Goal: Information Seeking & Learning: Learn about a topic

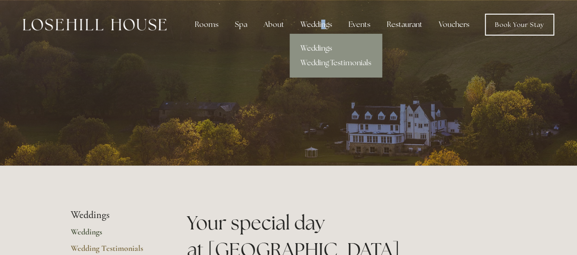
click at [323, 29] on div "Weddings" at bounding box center [316, 25] width 46 height 18
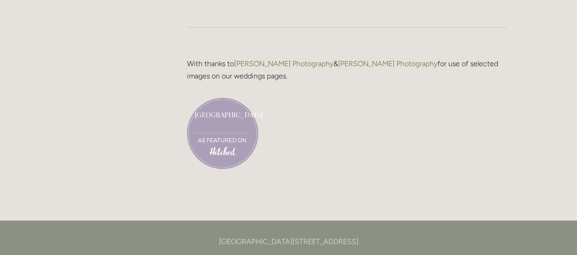
scroll to position [2530, 0]
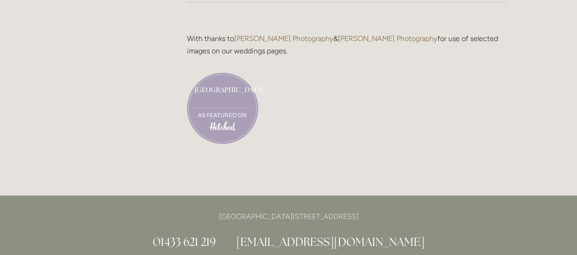
drag, startPoint x: 583, startPoint y: 16, endPoint x: 583, endPoint y: 201, distance: 185.1
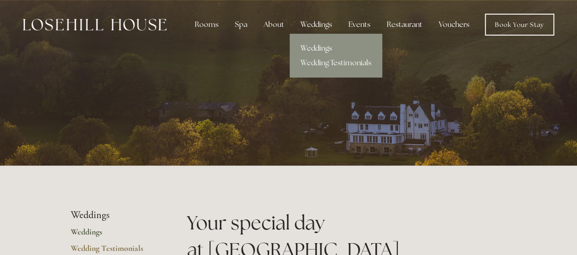
click at [322, 27] on div "Weddings" at bounding box center [316, 25] width 46 height 18
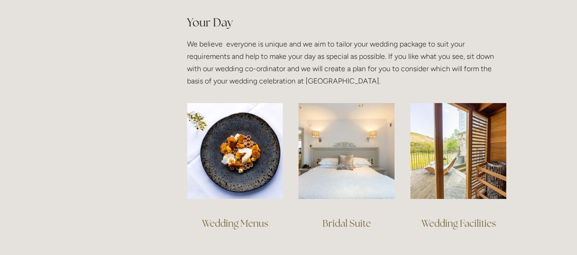
scroll to position [631, 0]
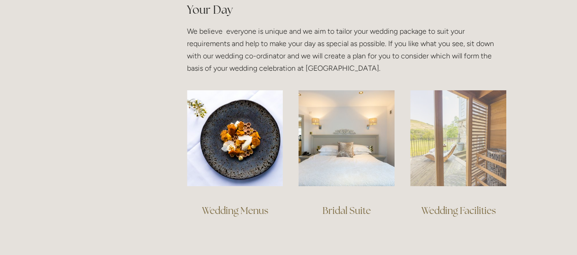
click at [481, 129] on img at bounding box center [458, 138] width 96 height 96
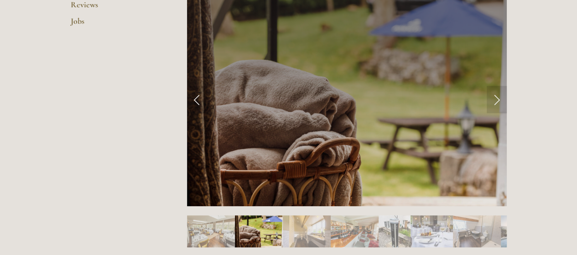
scroll to position [365, 0]
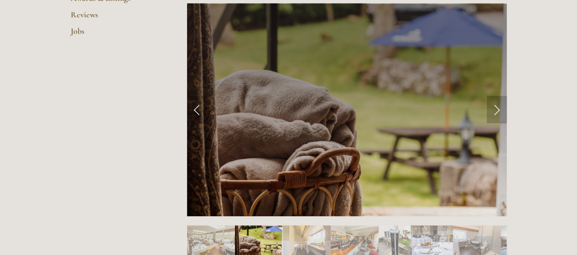
click at [497, 110] on link "Next Slide" at bounding box center [496, 109] width 20 height 27
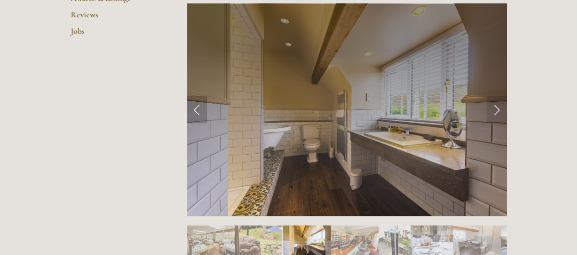
click at [205, 114] on link "Previous Slide" at bounding box center [197, 109] width 20 height 27
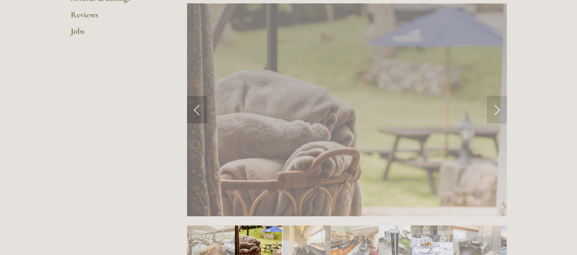
click at [205, 114] on link "Previous Slide" at bounding box center [197, 109] width 20 height 27
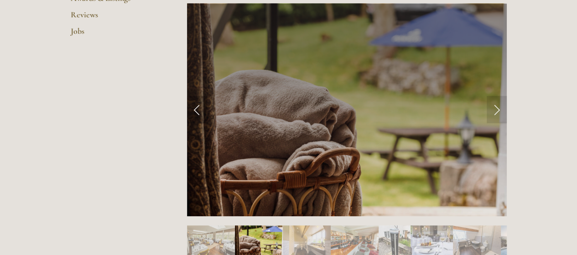
click at [203, 114] on link "Previous Slide" at bounding box center [197, 109] width 20 height 27
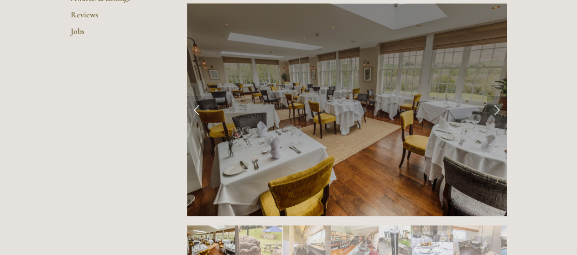
click at [496, 109] on link "Next Slide" at bounding box center [496, 109] width 20 height 27
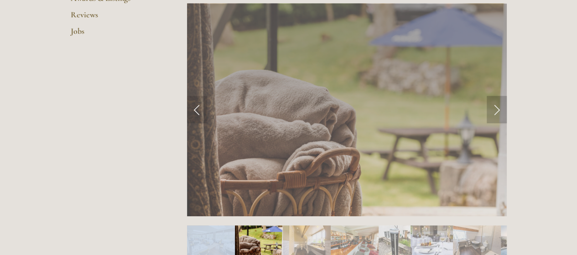
click at [496, 109] on link "Next Slide" at bounding box center [496, 109] width 20 height 27
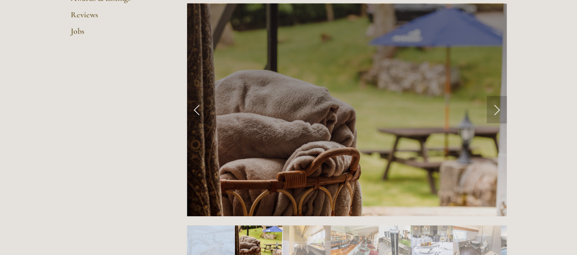
click at [496, 109] on link "Next Slide" at bounding box center [496, 109] width 20 height 27
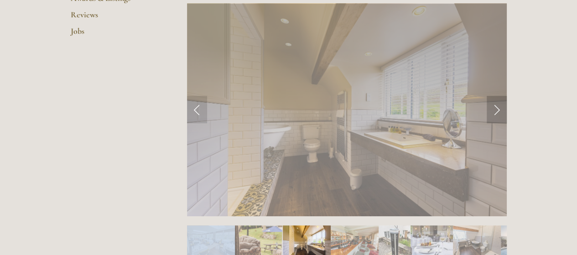
click at [496, 109] on link "Next Slide" at bounding box center [496, 109] width 20 height 27
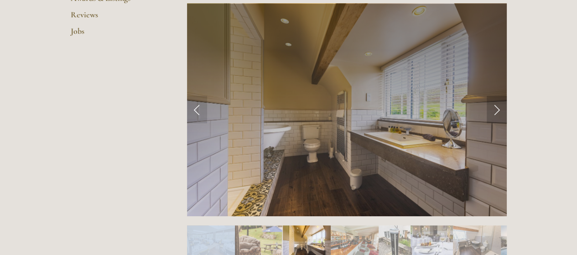
click at [496, 109] on link "Next Slide" at bounding box center [496, 109] width 20 height 27
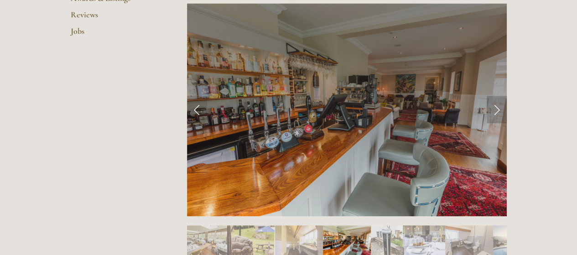
click at [496, 109] on link "Next Slide" at bounding box center [496, 109] width 20 height 27
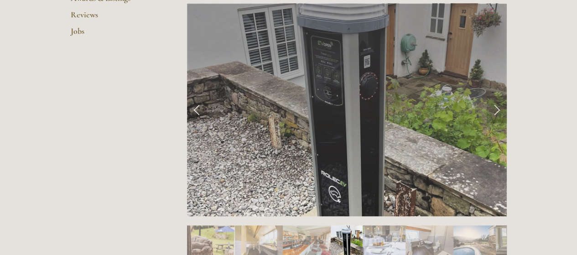
click at [496, 109] on link "Next Slide" at bounding box center [496, 109] width 20 height 27
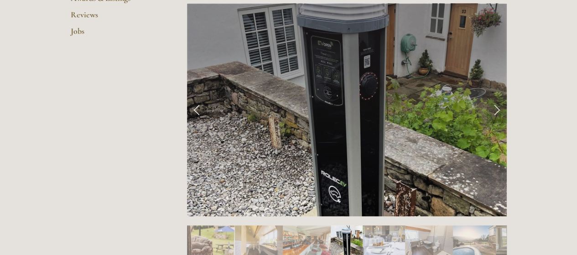
click at [496, 109] on link "Next Slide" at bounding box center [496, 109] width 20 height 27
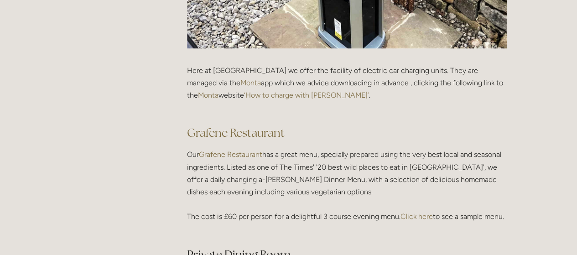
scroll to position [1496, 0]
